Goal: Contribute content

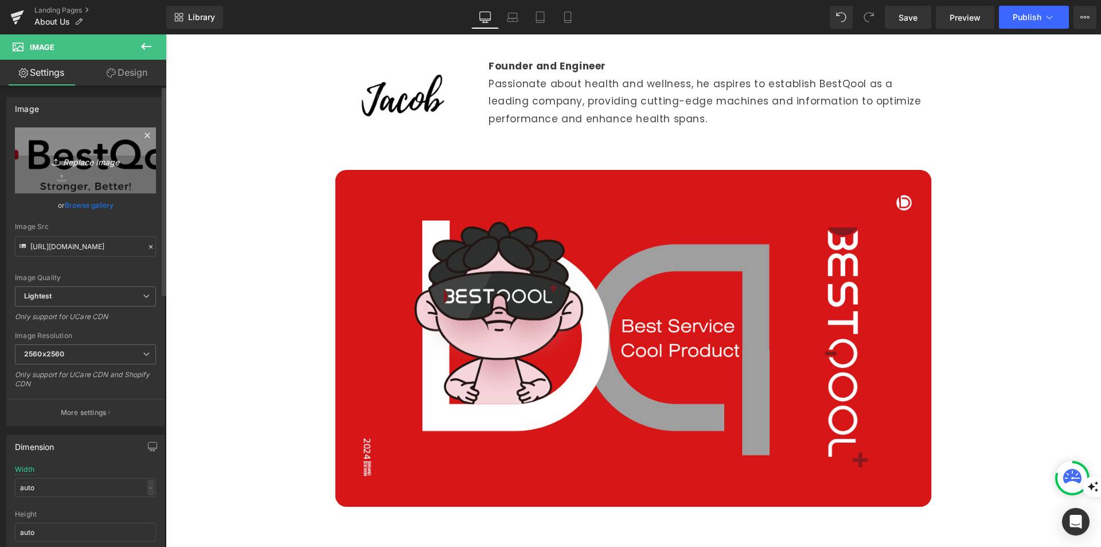
click at [90, 159] on icon "Replace Image" at bounding box center [86, 160] width 92 height 14
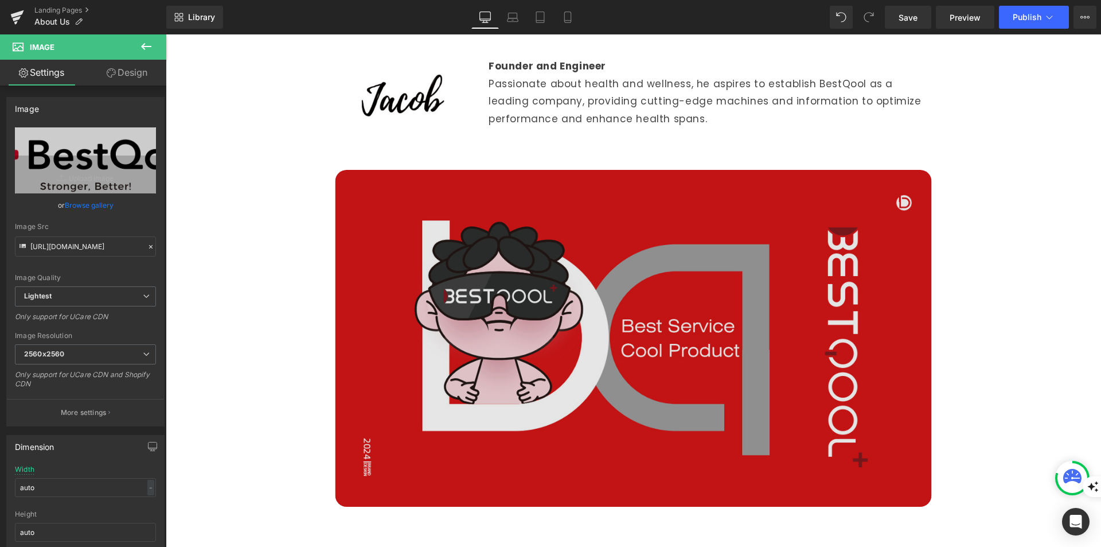
click at [651, 314] on img at bounding box center [633, 338] width 596 height 337
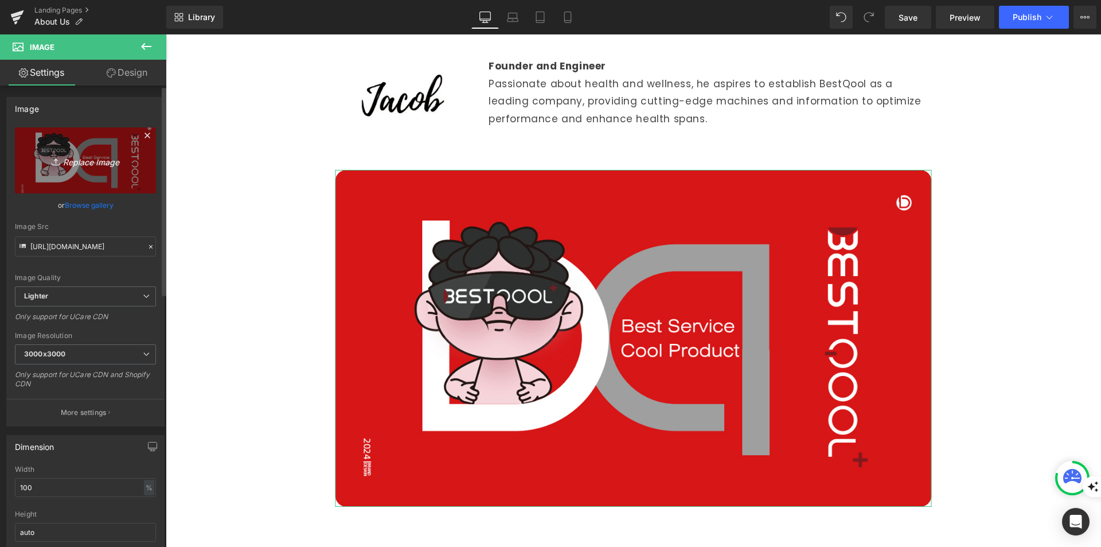
click at [89, 158] on icon "Replace Image" at bounding box center [86, 160] width 92 height 14
type input "C:\fakepath\Bestqool brand design 250813.png"
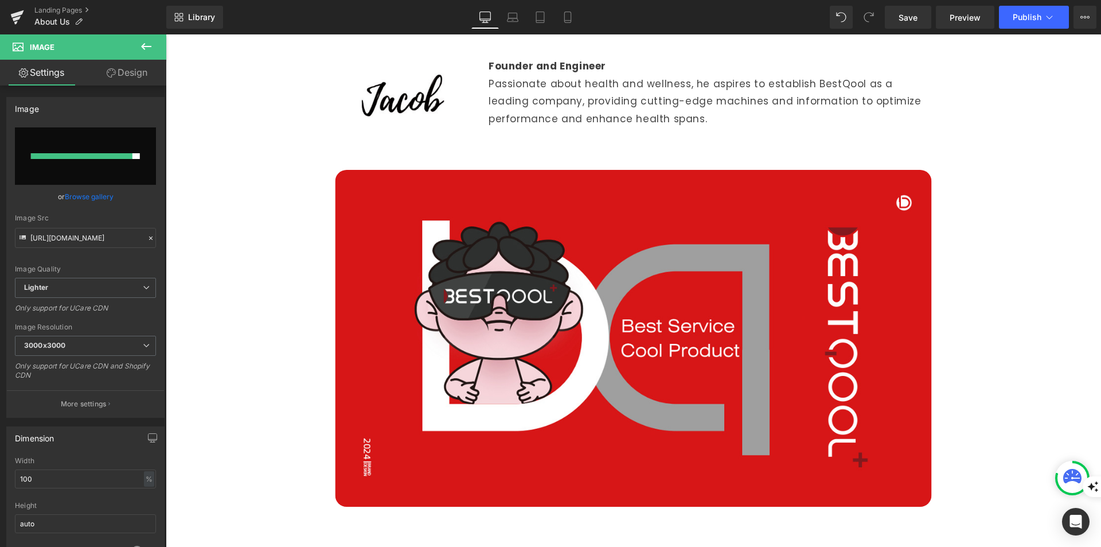
type input "[URL][DOMAIN_NAME]"
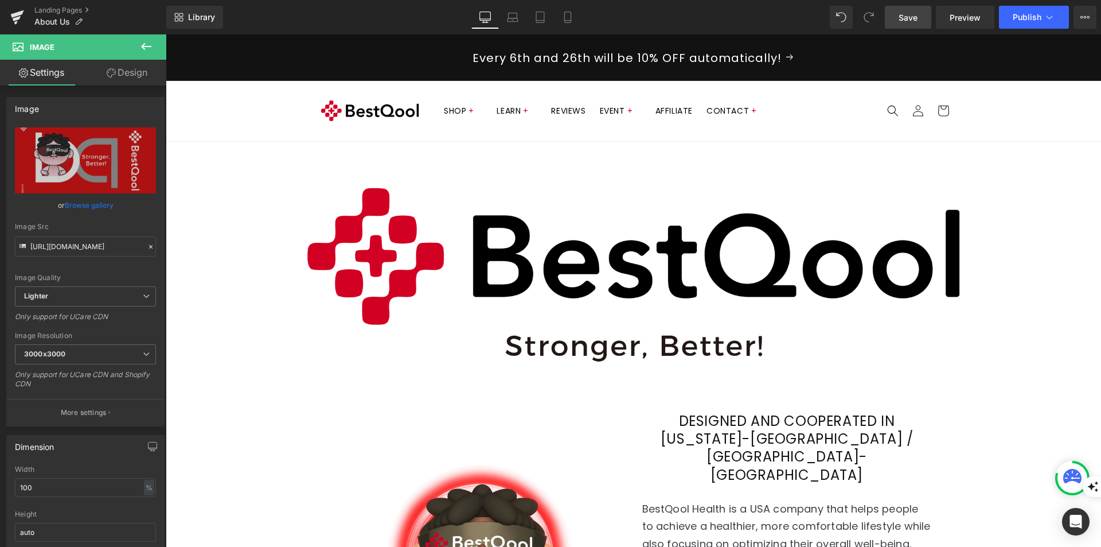
click at [911, 24] on link "Save" at bounding box center [908, 17] width 46 height 23
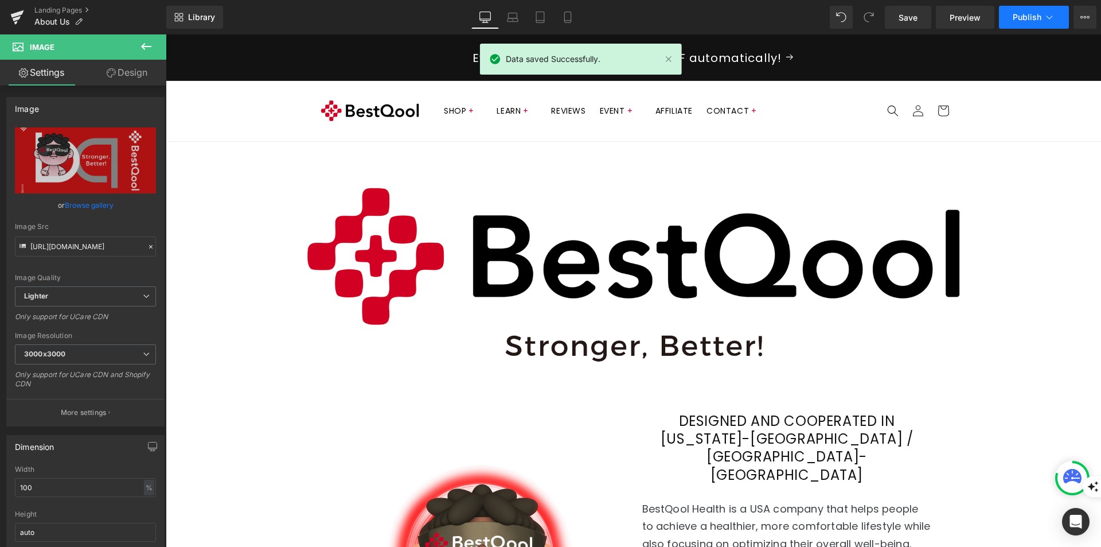
click at [1034, 19] on span "Publish" at bounding box center [1027, 17] width 29 height 9
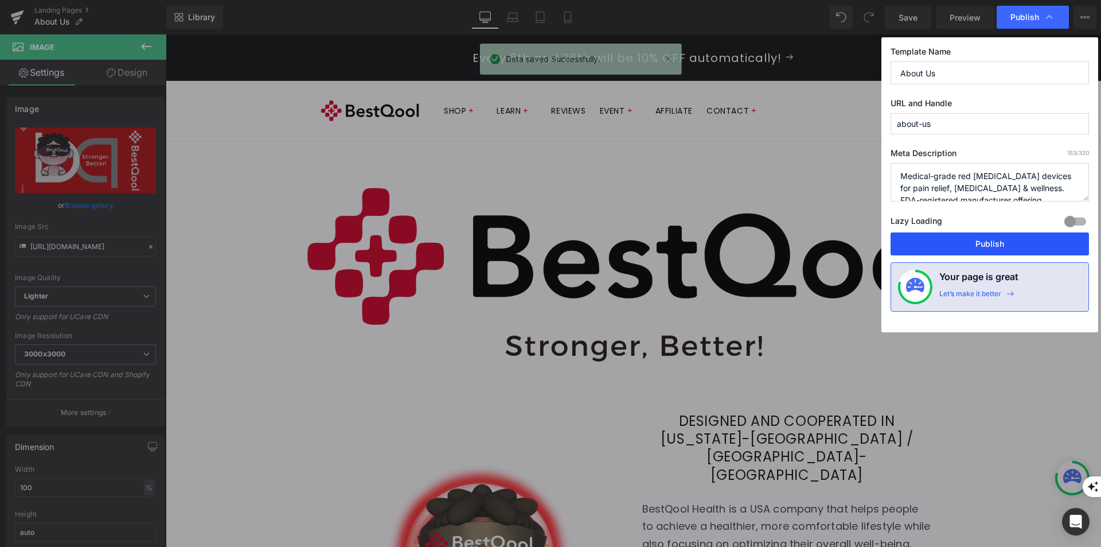
click at [1008, 239] on button "Publish" at bounding box center [990, 243] width 198 height 23
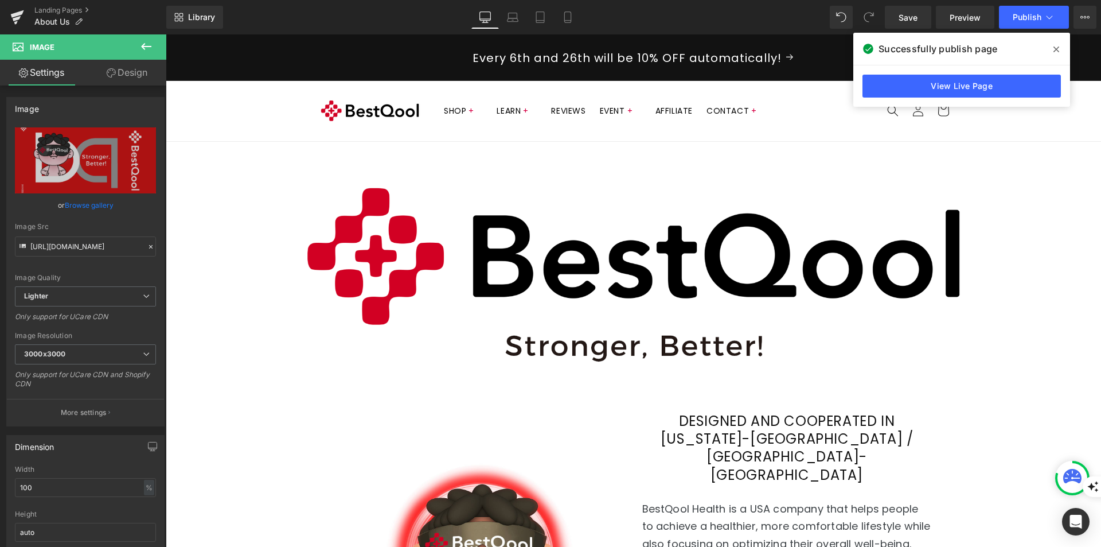
click at [1058, 47] on icon at bounding box center [1057, 49] width 6 height 9
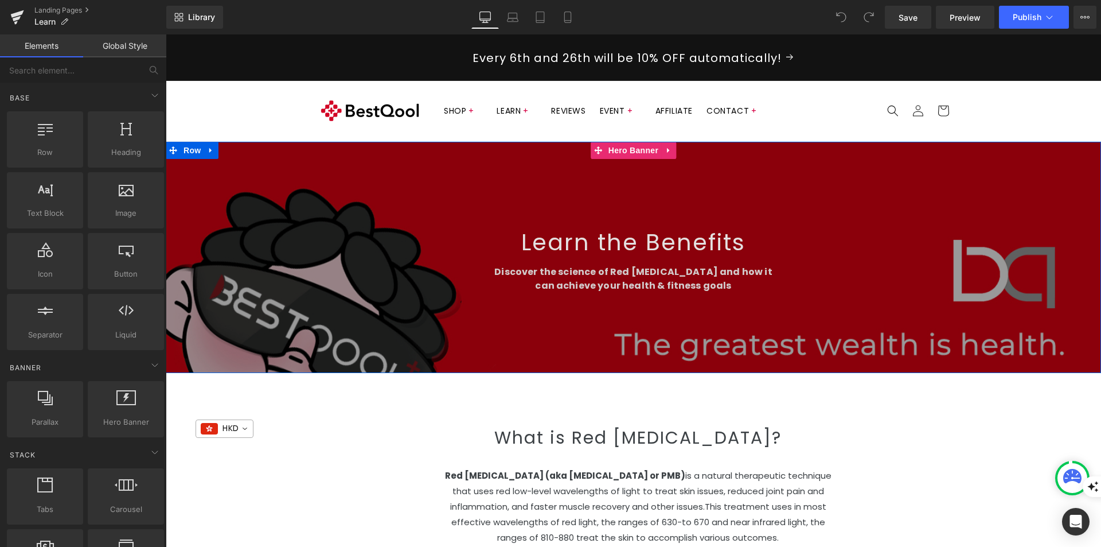
click at [250, 292] on span "Learn the Benefits Heading Discover the science of Red light therapy and how it…" at bounding box center [633, 257] width 935 height 82
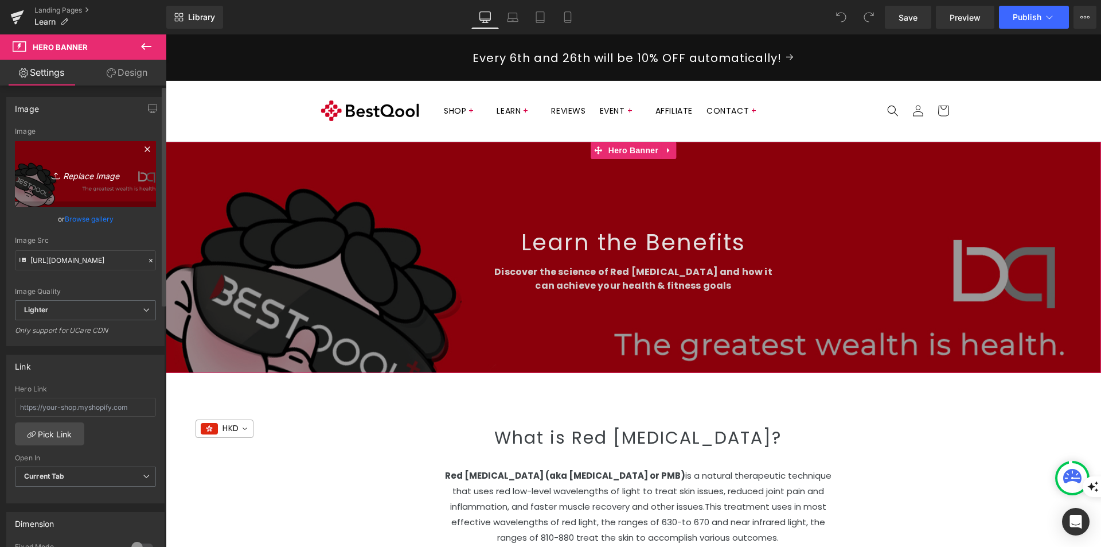
click at [110, 178] on icon "Replace Image" at bounding box center [86, 174] width 92 height 14
type input "C:\fakepath\Bestqool banner_250813.png"
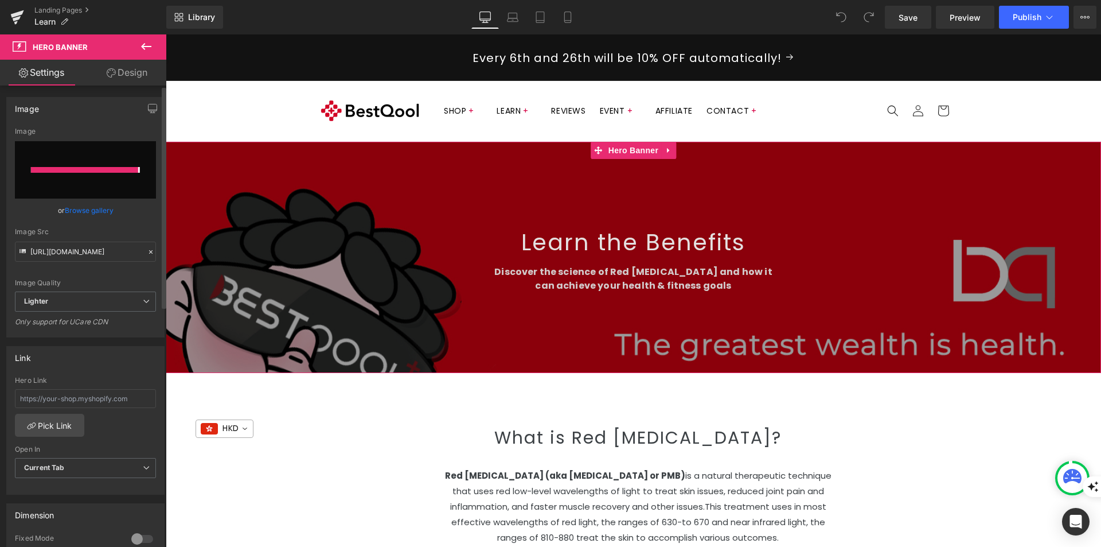
type input "https://ucarecdn.com/85f9e22f-74f8-4f59-aff7-5611ff027b98/-/format/auto/-/previ…"
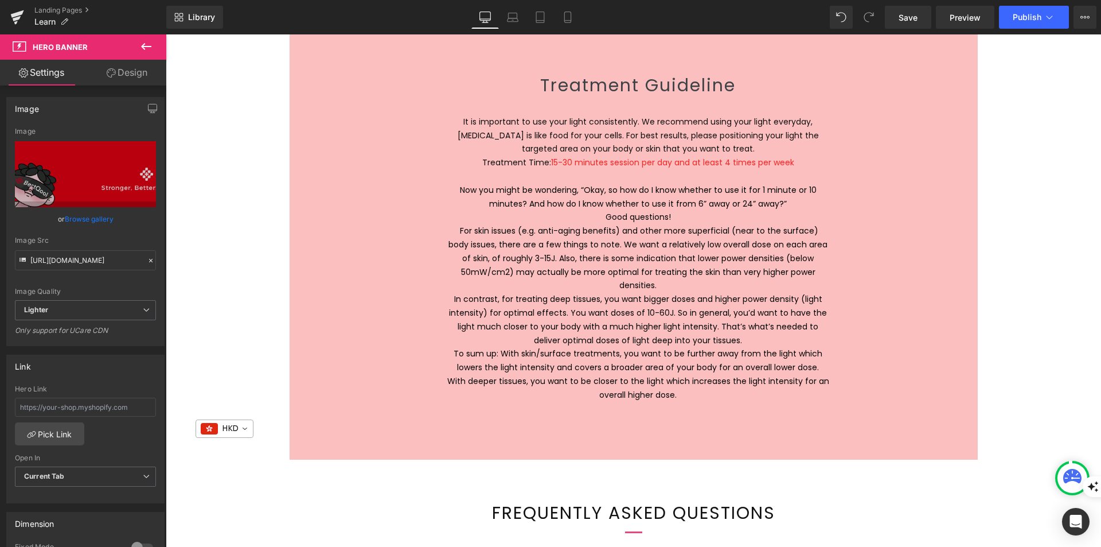
scroll to position [1835, 0]
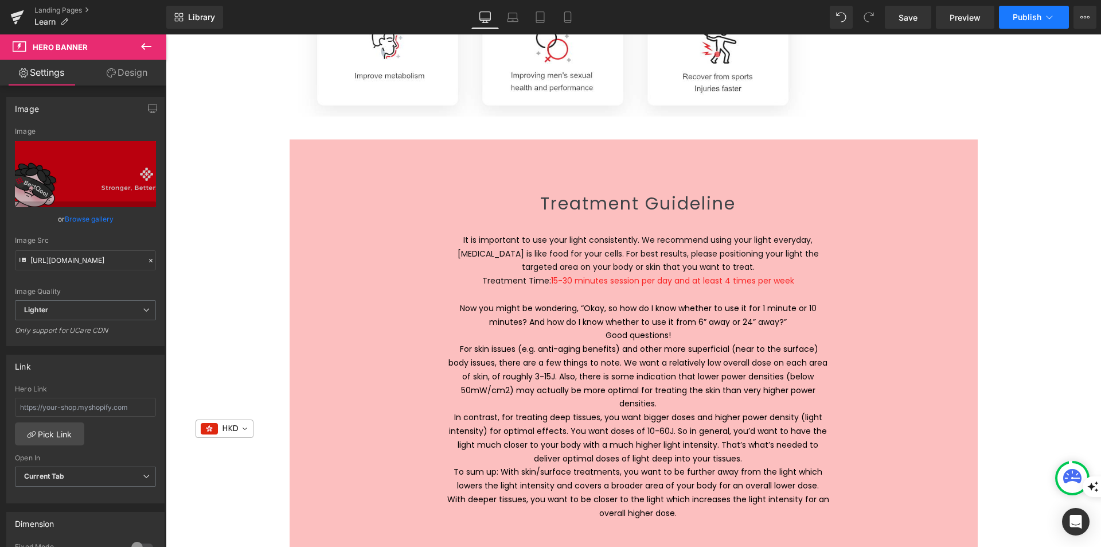
click at [1031, 9] on button "Publish" at bounding box center [1034, 17] width 70 height 23
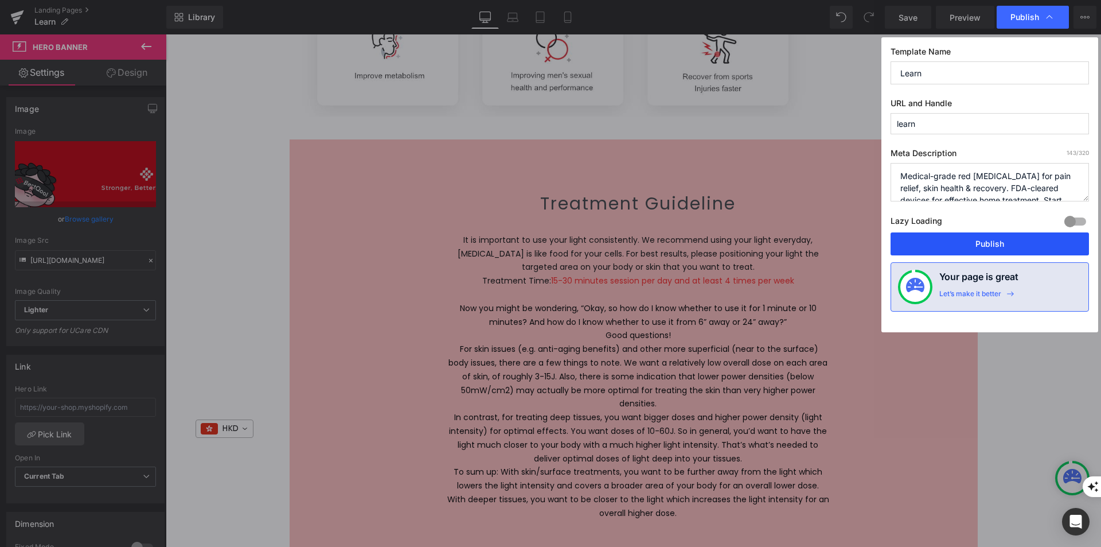
click at [997, 250] on button "Publish" at bounding box center [990, 243] width 198 height 23
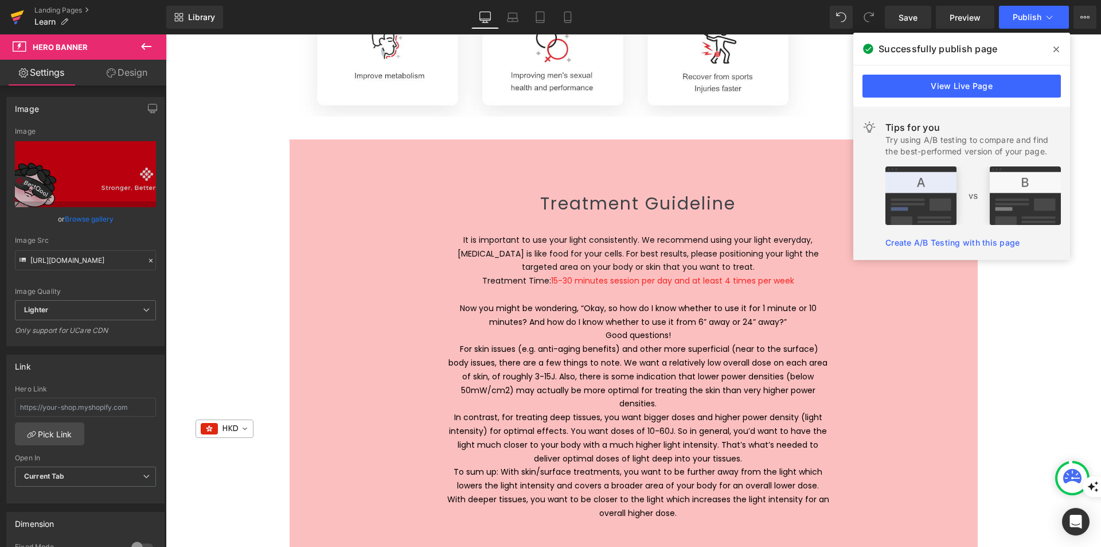
click at [21, 15] on icon at bounding box center [17, 17] width 14 height 29
